Goal: Task Accomplishment & Management: Manage account settings

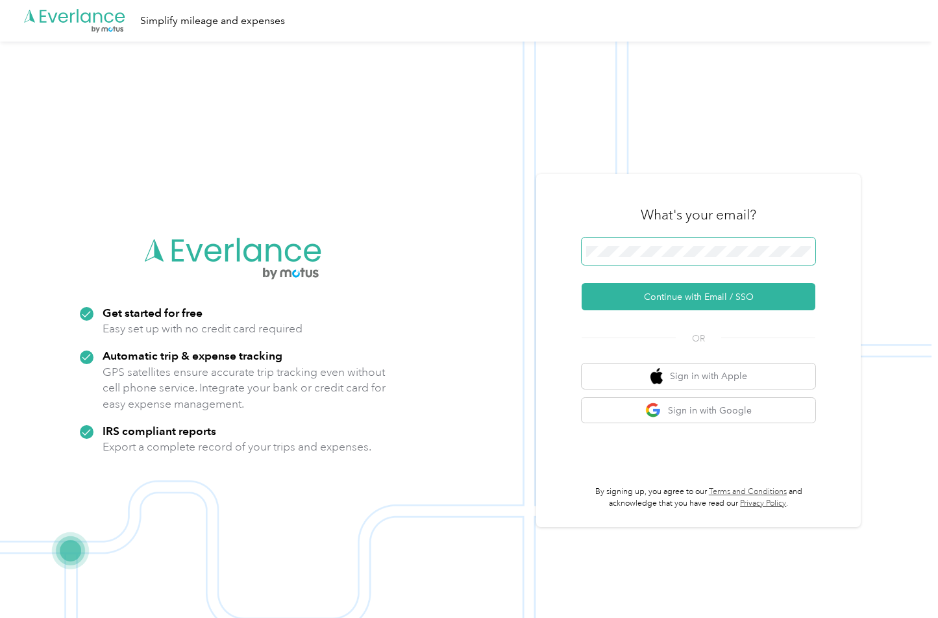
click at [621, 240] on span at bounding box center [699, 251] width 234 height 27
click at [661, 291] on button "Continue with Email / SSO" at bounding box center [699, 296] width 234 height 27
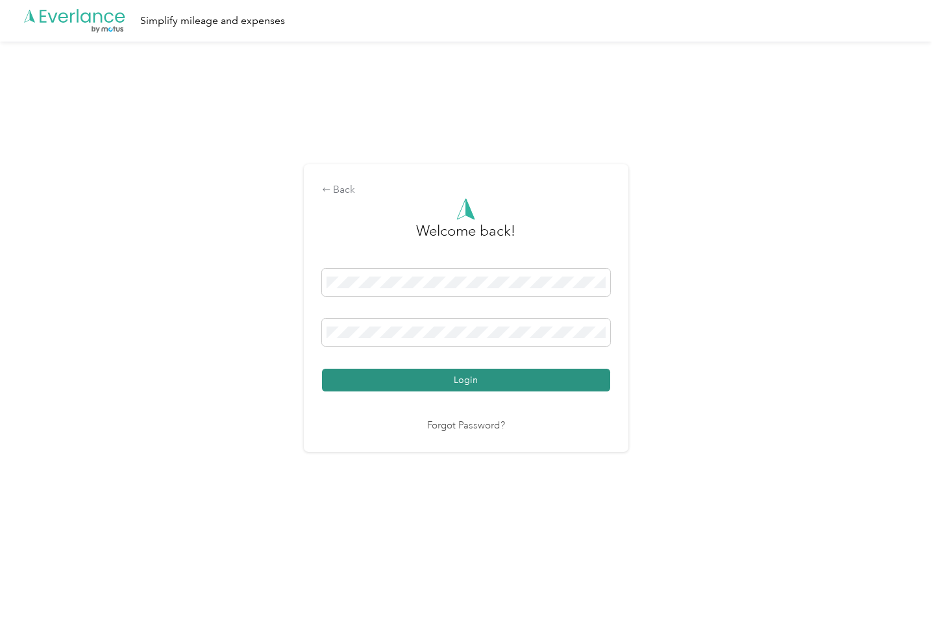
click at [410, 373] on button "Login" at bounding box center [466, 380] width 288 height 23
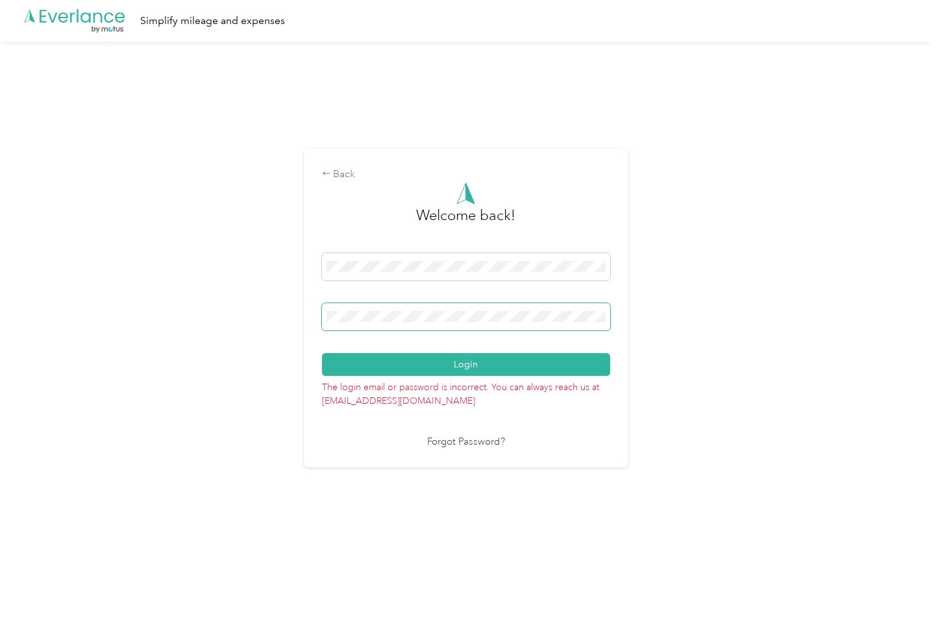
click at [322, 353] on button "Login" at bounding box center [466, 364] width 288 height 23
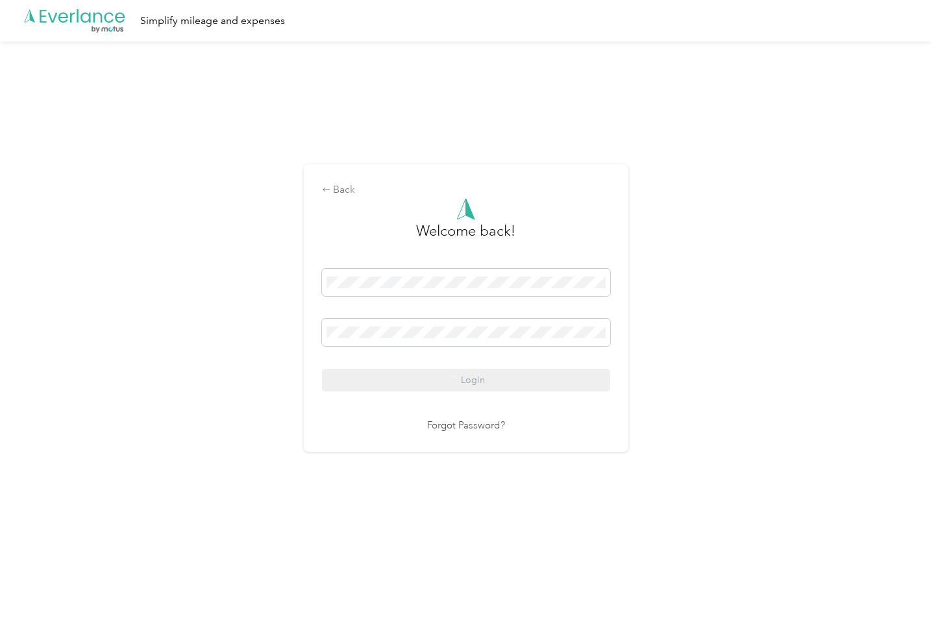
click at [253, 367] on div "Back Welcome back! Login Forgot Password?" at bounding box center [465, 314] width 931 height 544
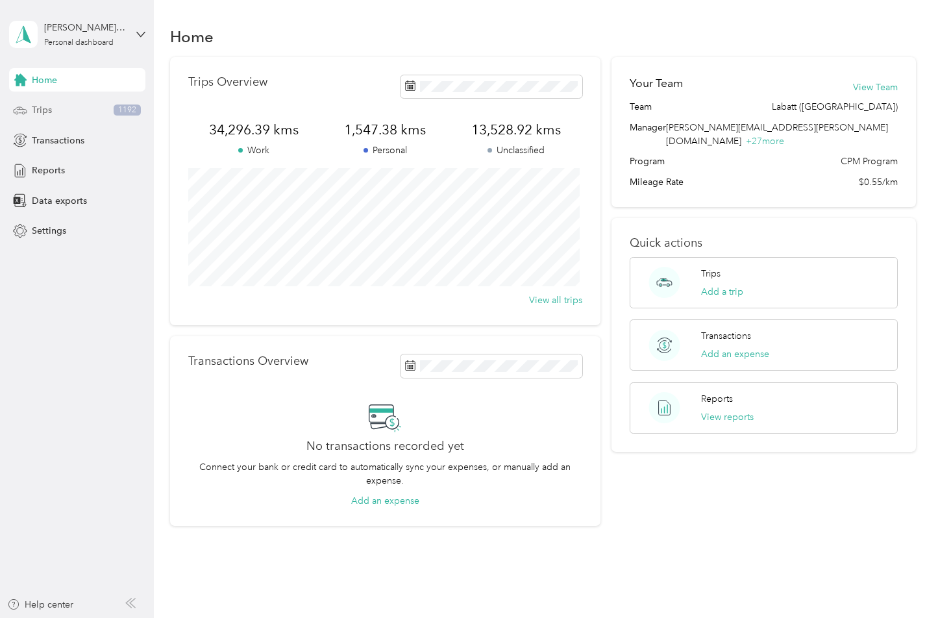
click at [51, 103] on span "Trips" at bounding box center [42, 110] width 20 height 14
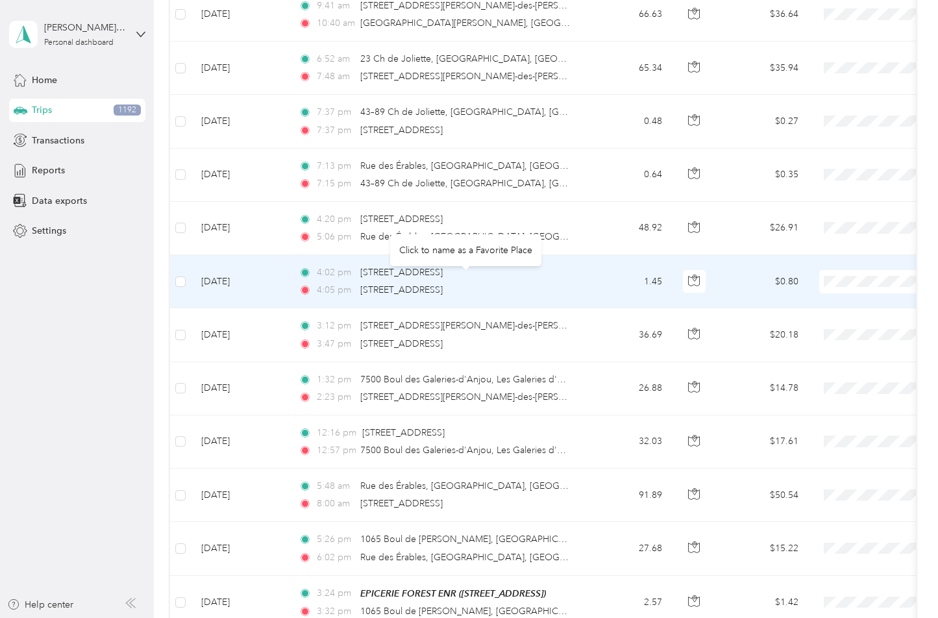
scroll to position [584, 0]
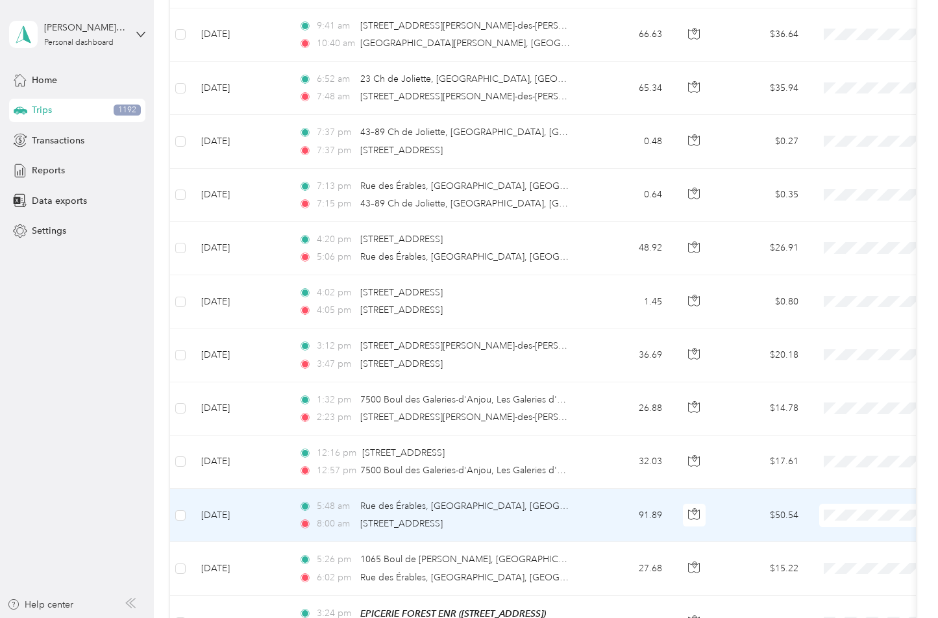
click at [816, 537] on span "Labatt ([GEOGRAPHIC_DATA])" at bounding box center [875, 540] width 133 height 14
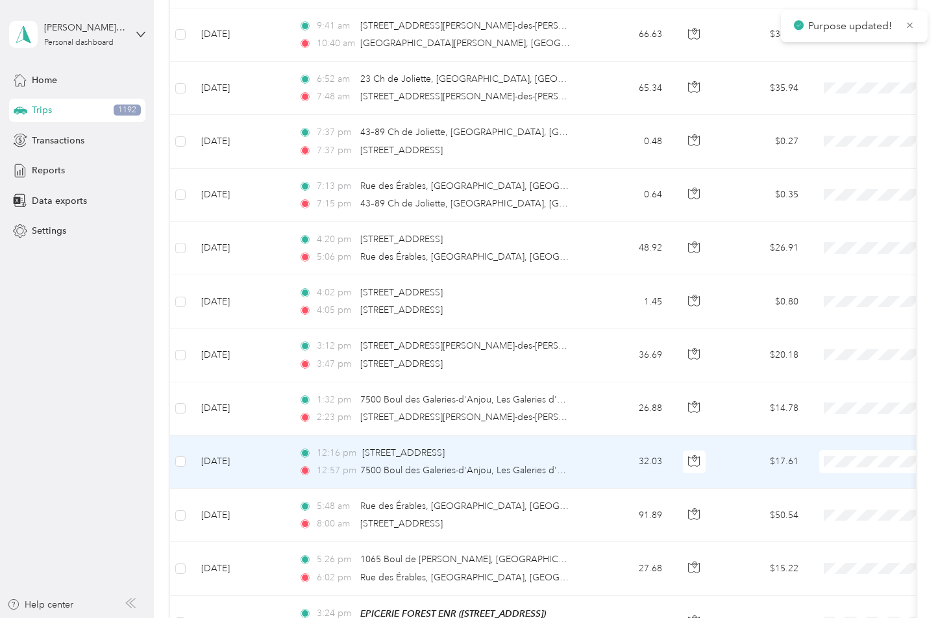
click at [823, 481] on span "Labatt ([GEOGRAPHIC_DATA])" at bounding box center [875, 486] width 133 height 14
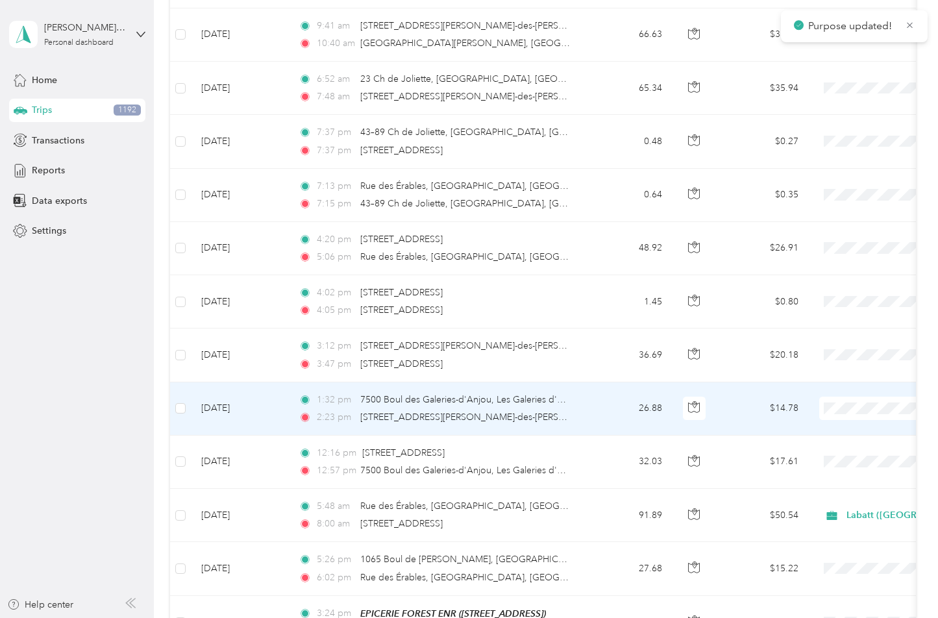
click at [831, 433] on span "Labatt ([GEOGRAPHIC_DATA])" at bounding box center [875, 433] width 133 height 14
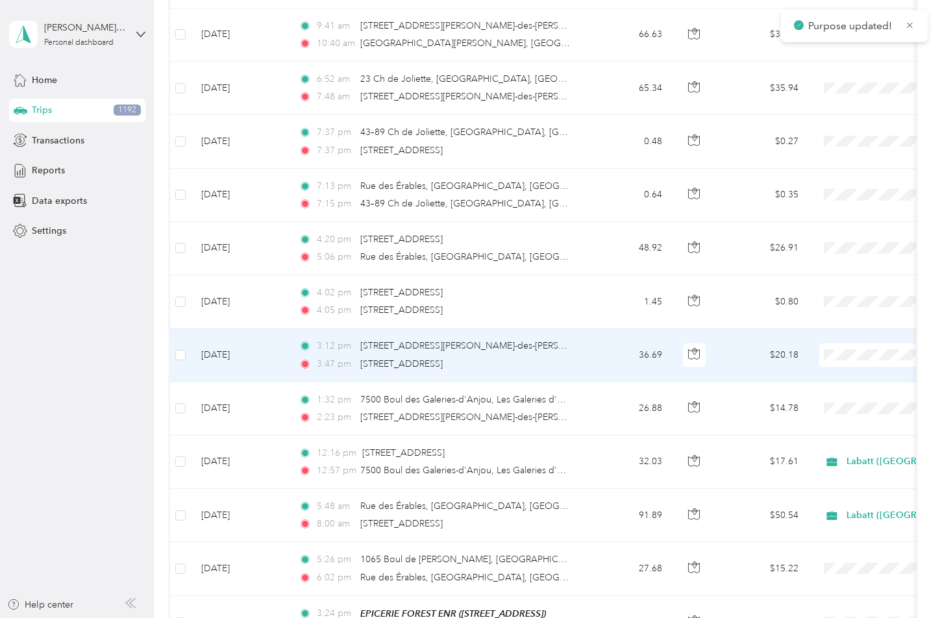
click at [816, 379] on span "Labatt ([GEOGRAPHIC_DATA])" at bounding box center [875, 380] width 133 height 14
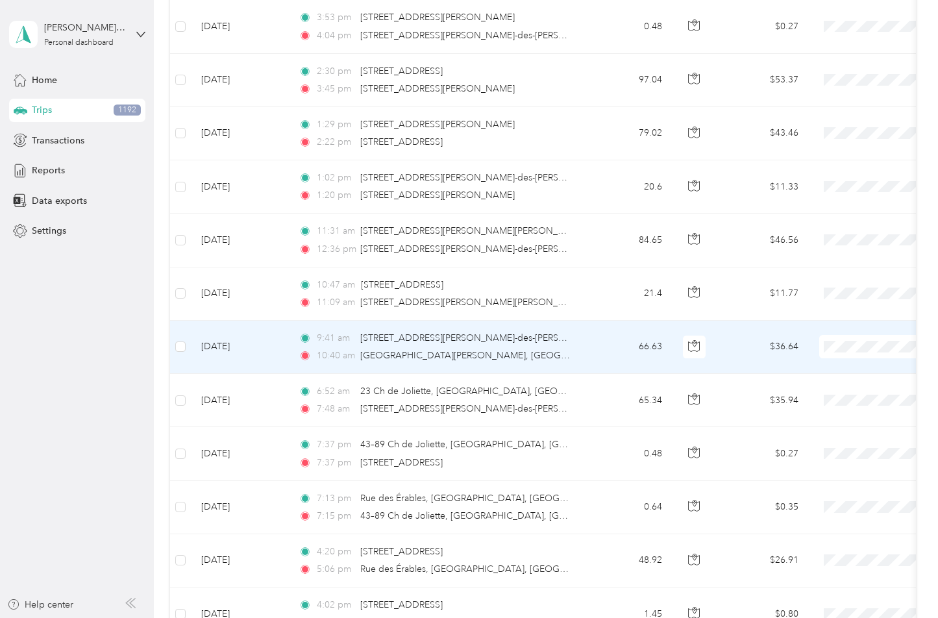
scroll to position [260, 0]
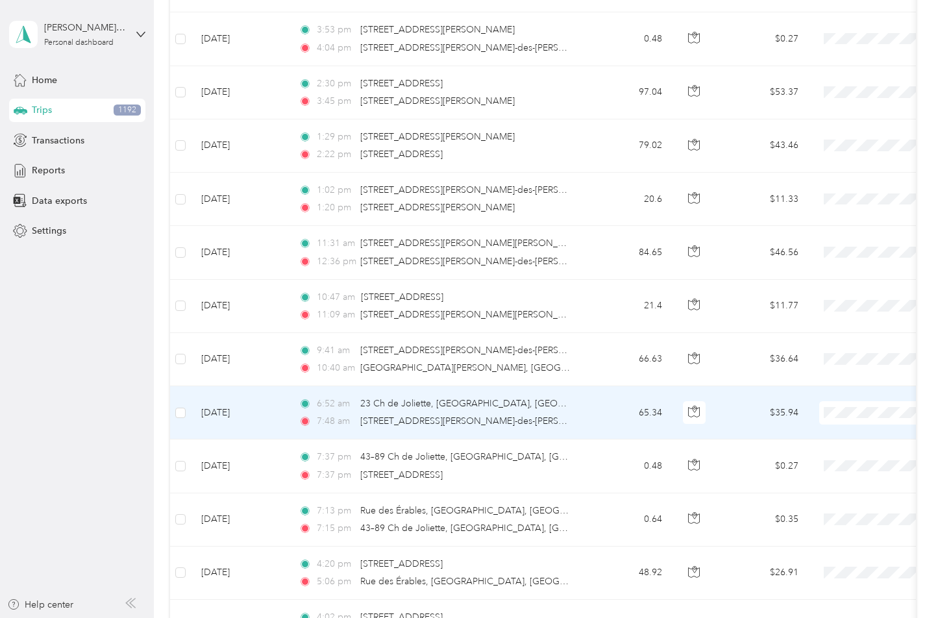
click at [849, 419] on span at bounding box center [899, 412] width 161 height 23
click at [837, 404] on span at bounding box center [899, 412] width 161 height 23
click at [838, 435] on span "Labatt ([GEOGRAPHIC_DATA])" at bounding box center [875, 436] width 133 height 14
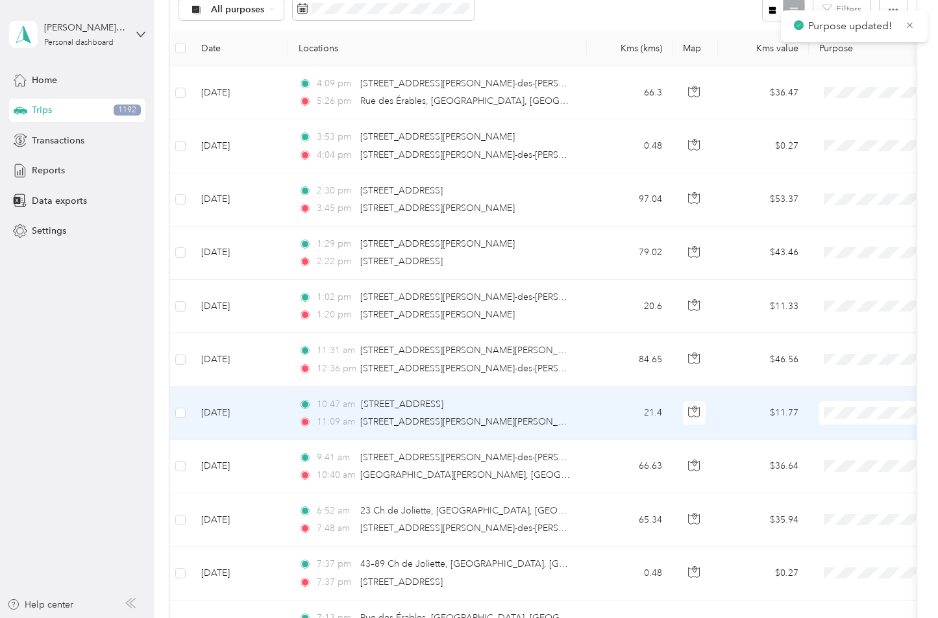
scroll to position [130, 0]
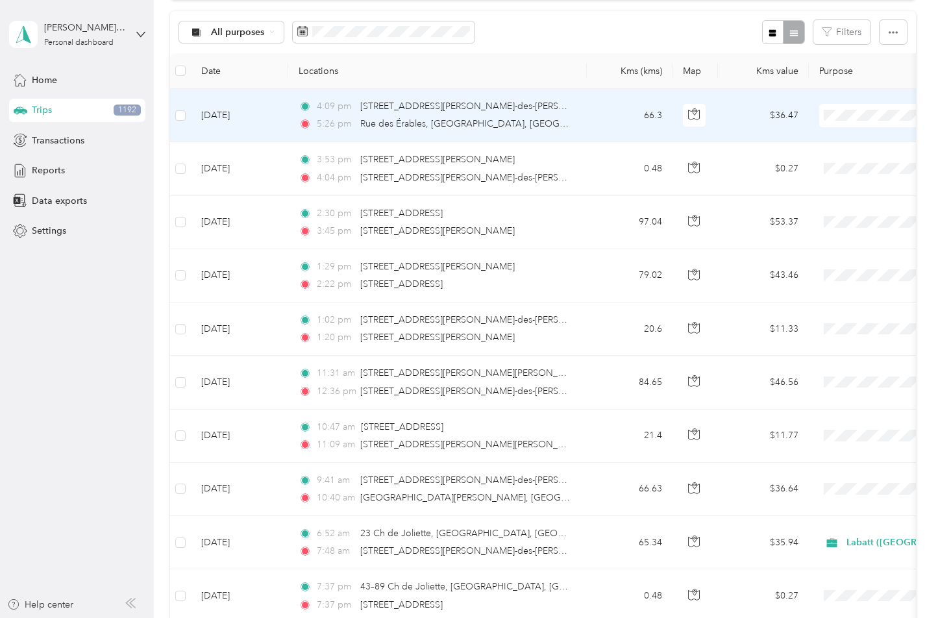
click at [817, 138] on span "Labatt ([GEOGRAPHIC_DATA])" at bounding box center [875, 139] width 133 height 14
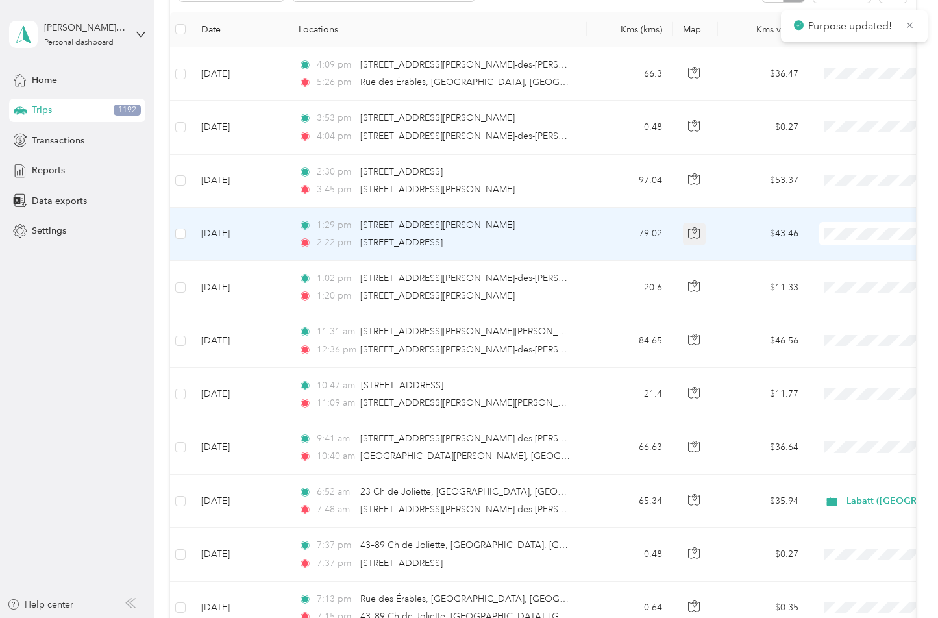
scroll to position [195, 0]
